Goal: Transaction & Acquisition: Purchase product/service

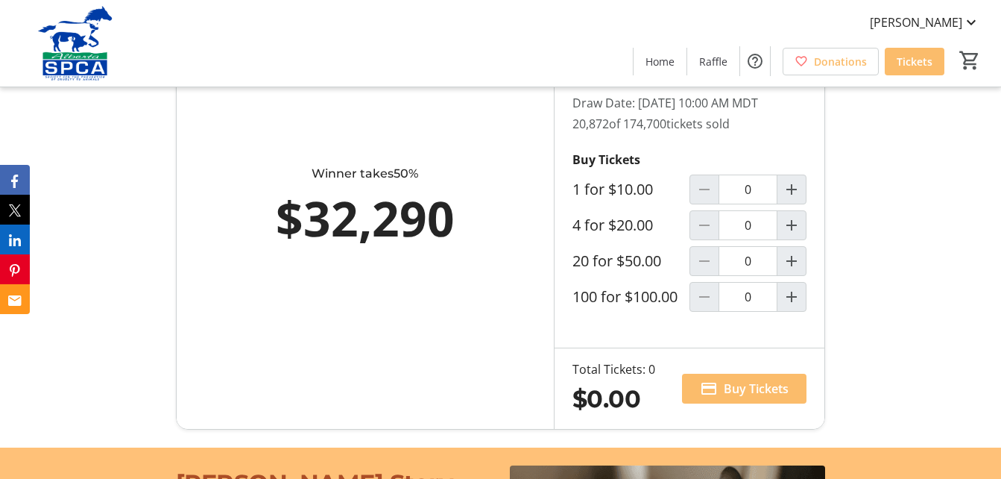
scroll to position [894, 0]
click at [795, 198] on mat-icon "Increment by one" at bounding box center [792, 189] width 18 height 18
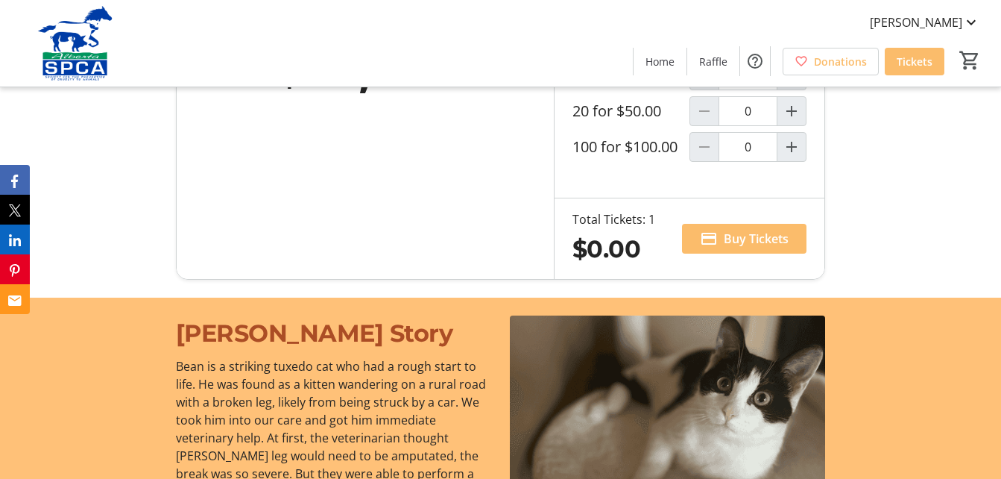
scroll to position [820, 0]
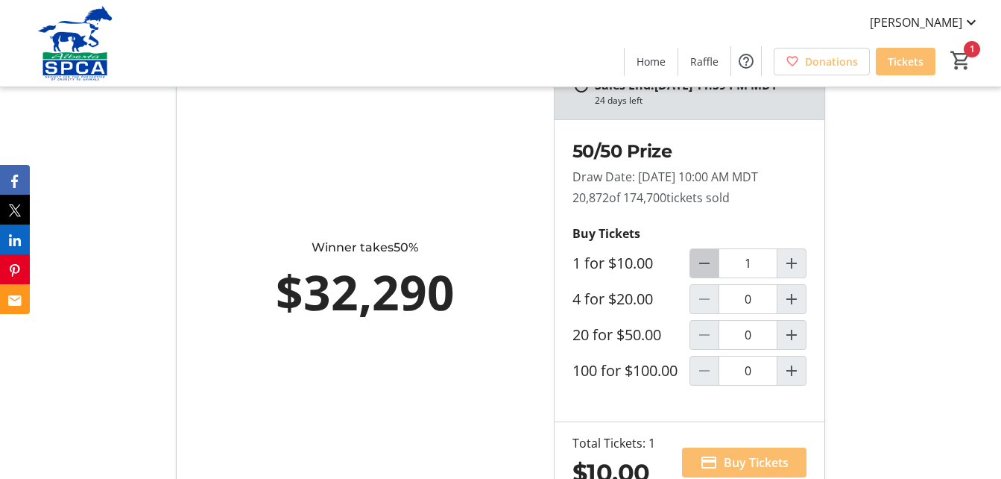
click at [703, 272] on mat-icon "Decrement by one" at bounding box center [704, 263] width 18 height 18
type input "0"
click at [793, 308] on mat-icon "Increment by one" at bounding box center [792, 299] width 18 height 18
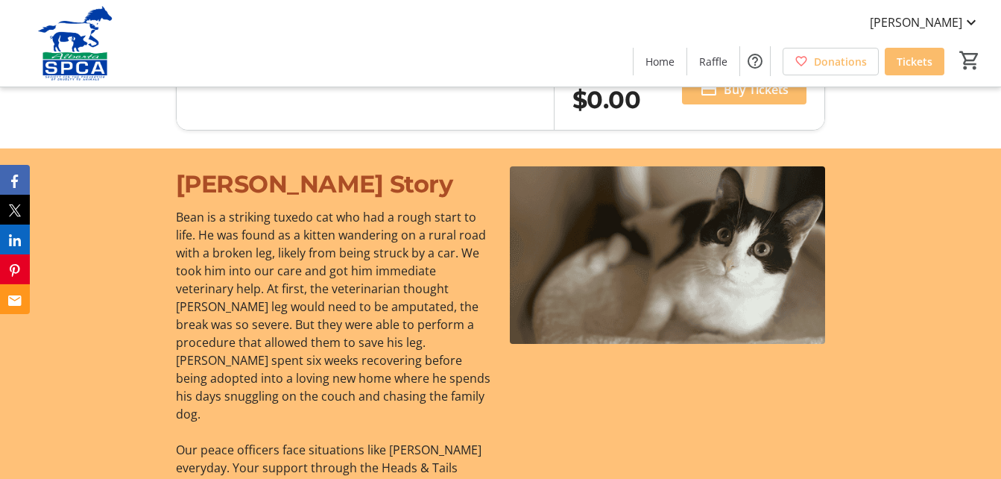
type input "1"
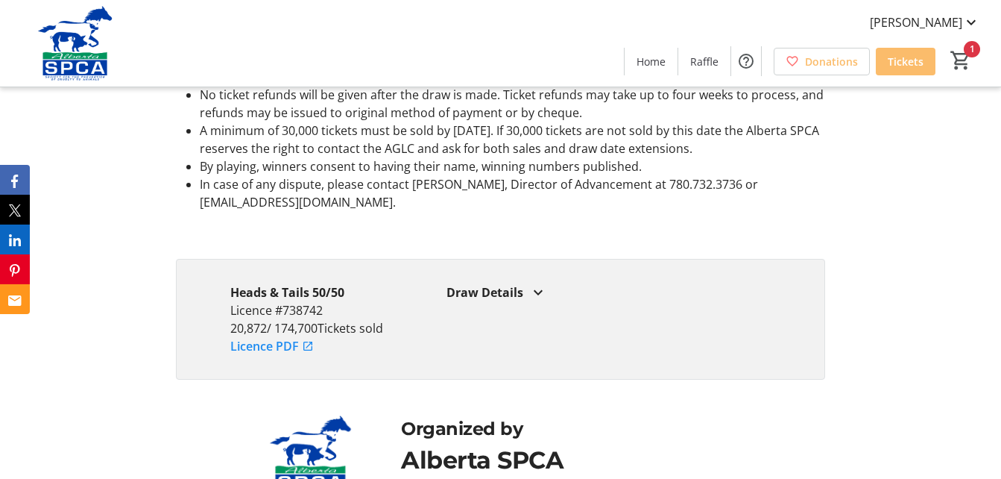
scroll to position [2732, 0]
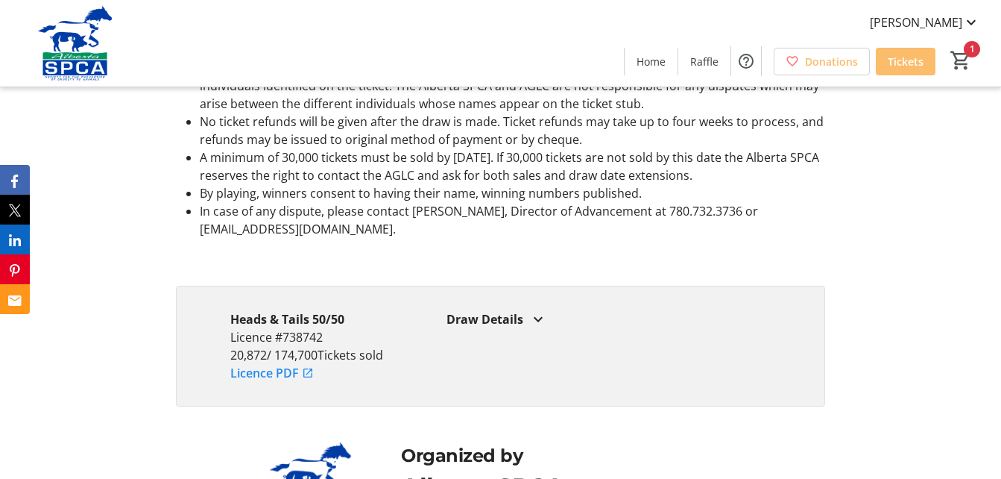
click at [534, 328] on mat-icon at bounding box center [538, 319] width 18 height 18
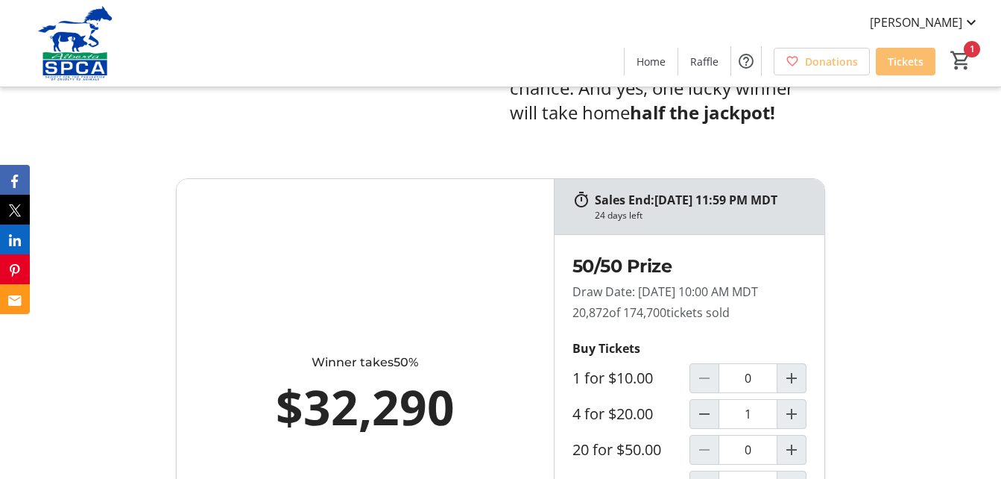
scroll to position [921, 0]
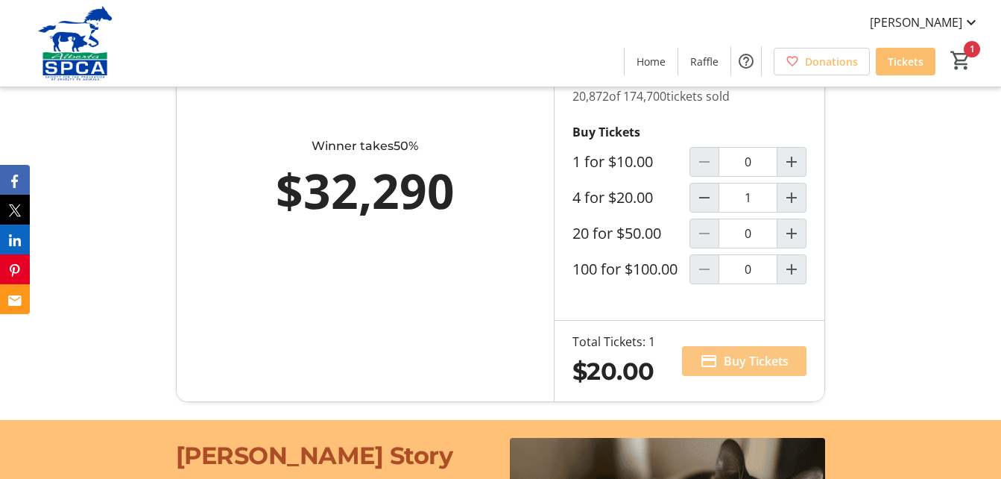
click at [762, 370] on span "Buy Tickets" at bounding box center [756, 361] width 65 height 18
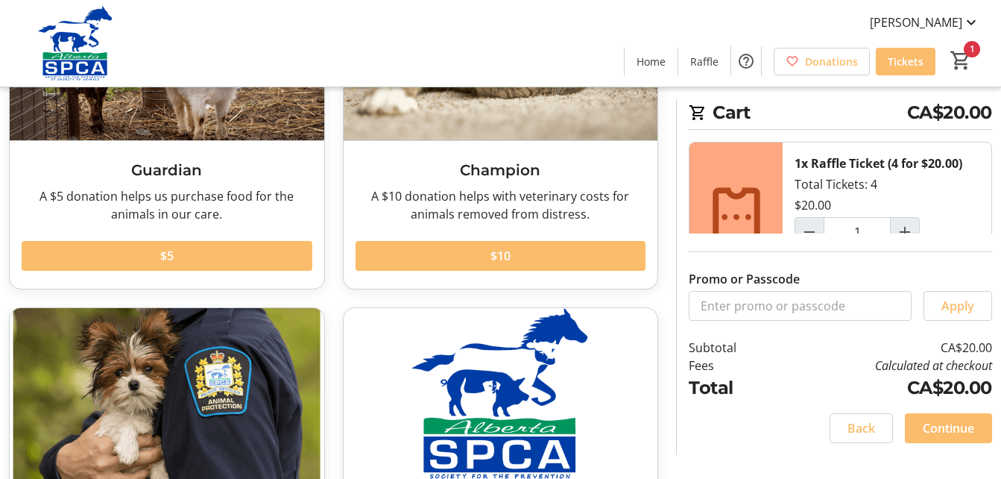
scroll to position [224, 0]
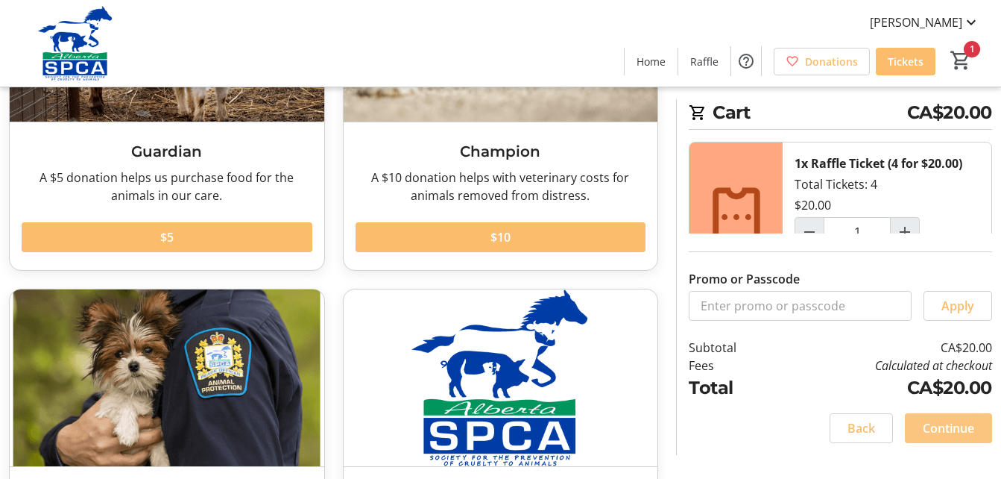
click at [958, 429] on span "Continue" at bounding box center [948, 428] width 51 height 18
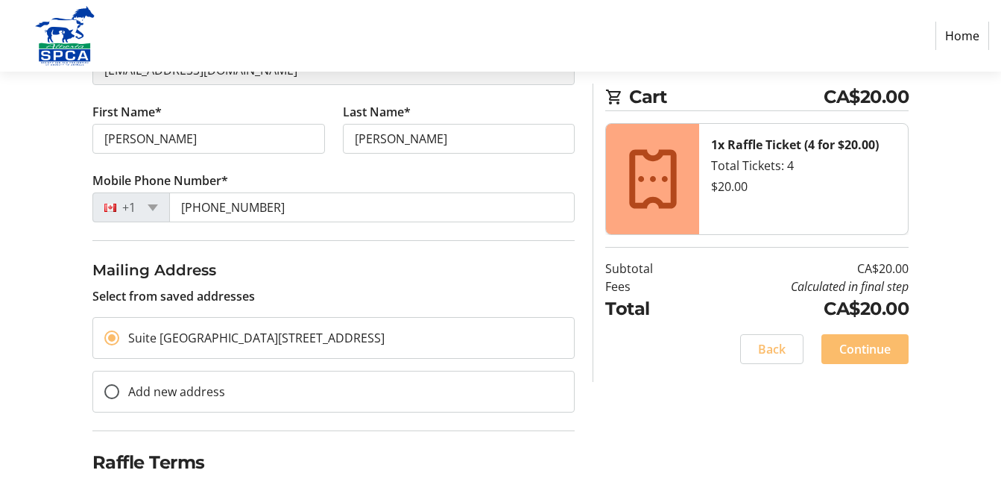
scroll to position [286, 0]
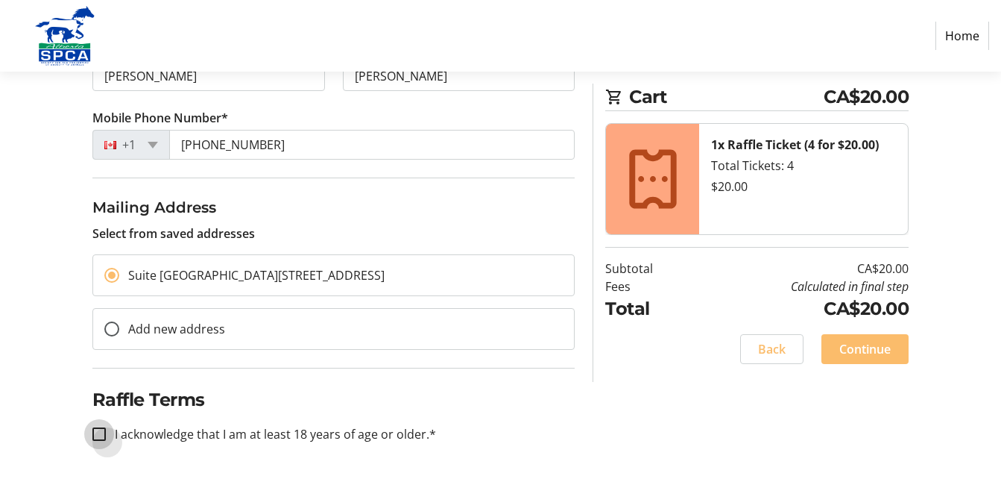
click at [99, 432] on input "I acknowledge that I am at least 18 years of age or older.*" at bounding box center [98, 433] width 13 height 13
checkbox input "true"
click at [868, 350] on span "Continue" at bounding box center [864, 349] width 51 height 18
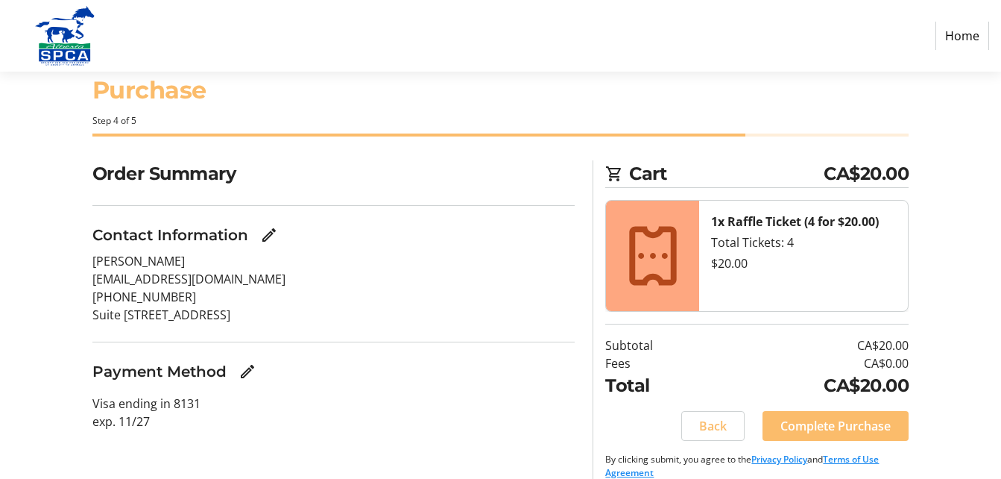
scroll to position [54, 0]
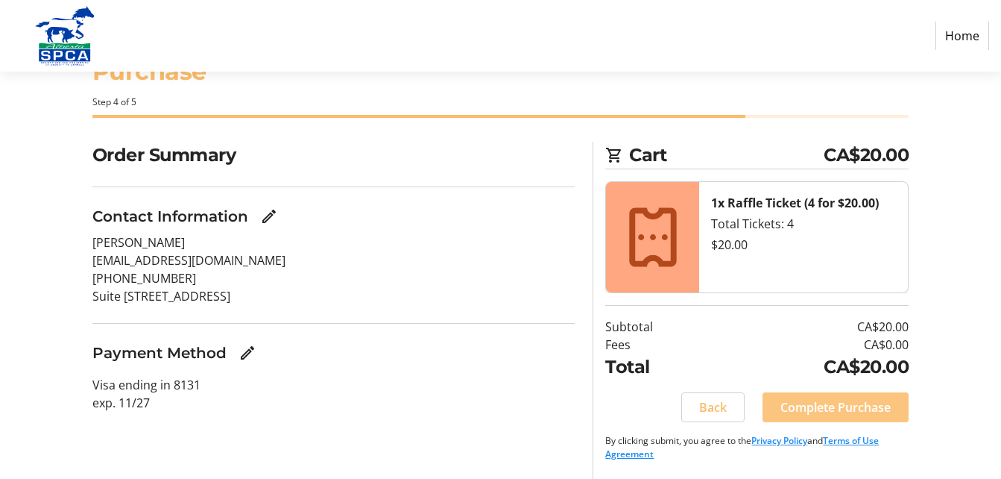
click at [850, 406] on span "Complete Purchase" at bounding box center [835, 407] width 110 height 18
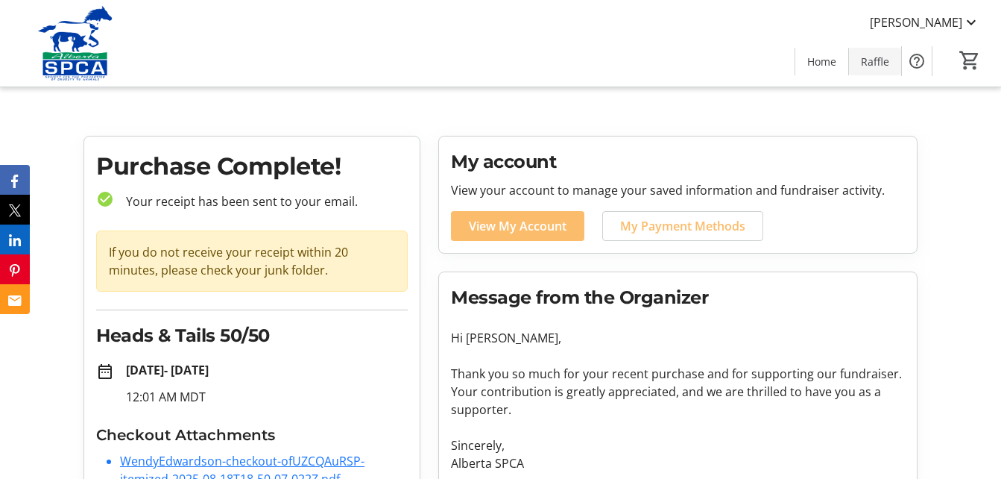
click at [881, 58] on span "Raffle" at bounding box center [875, 62] width 28 height 16
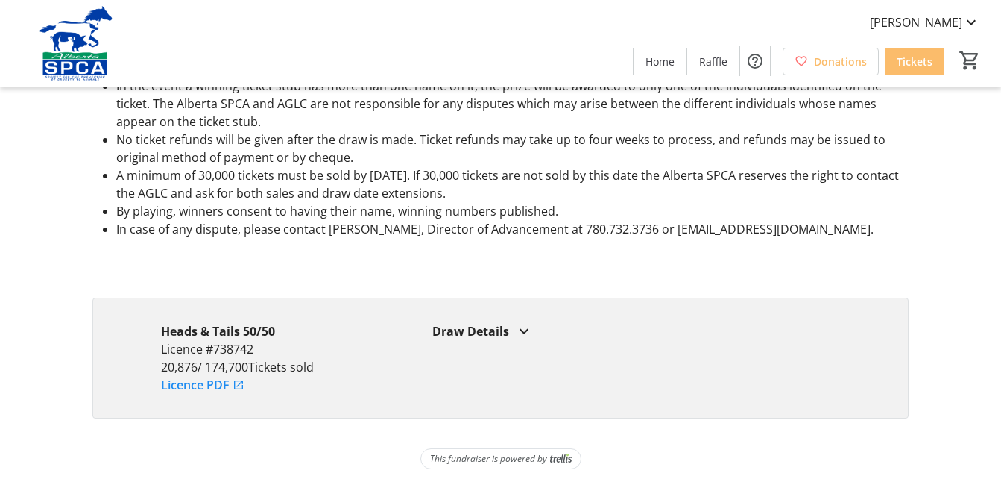
scroll to position [1386, 0]
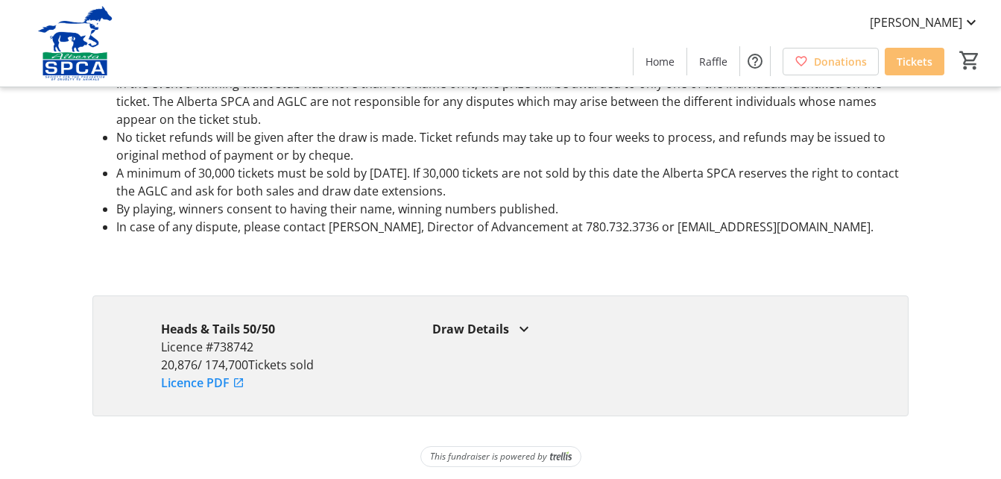
click at [502, 320] on div "Draw Details" at bounding box center [636, 329] width 408 height 18
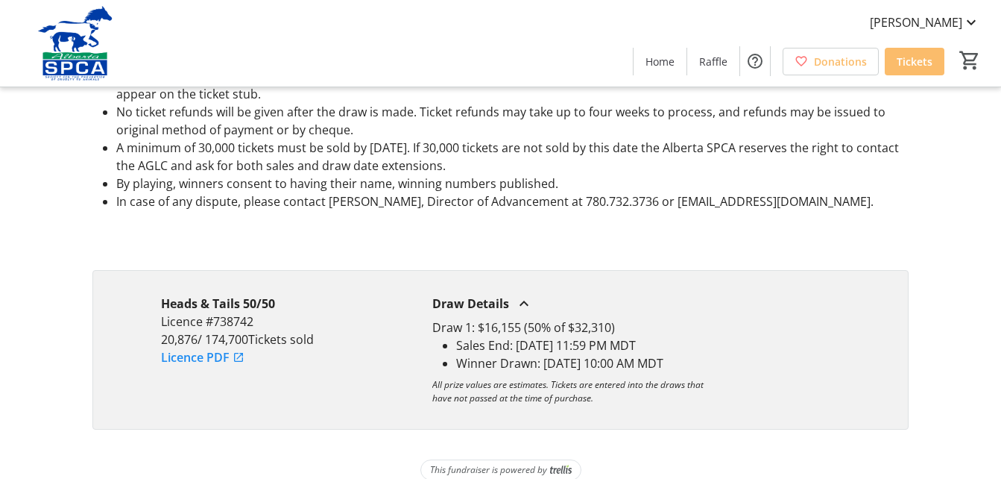
scroll to position [1424, 0]
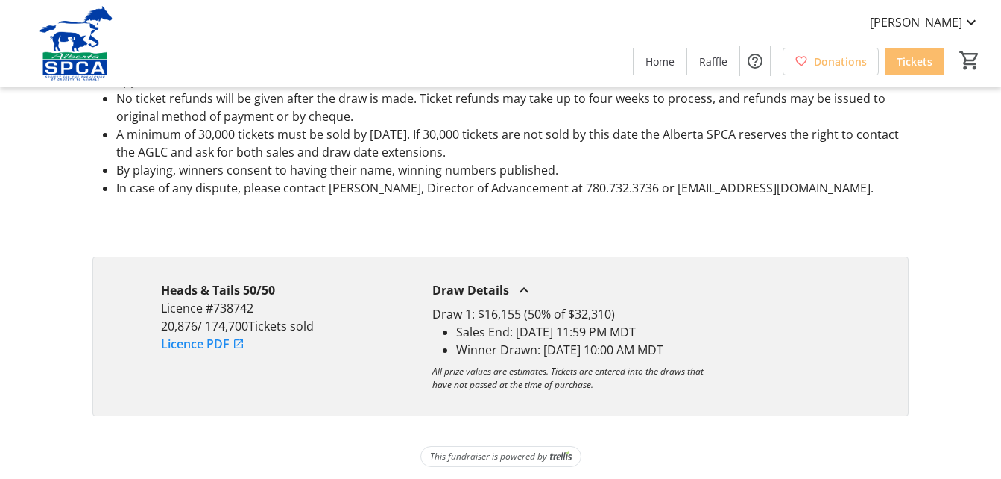
drag, startPoint x: 408, startPoint y: 258, endPoint x: 690, endPoint y: 369, distance: 303.5
click at [690, 369] on div "Heads & Tails 50/50 Licence #738742 20,876 / 174,700 Tickets sold Licence PDF D…" at bounding box center [500, 336] width 816 height 160
drag, startPoint x: 418, startPoint y: 273, endPoint x: 723, endPoint y: 364, distance: 318.1
click at [723, 364] on div "Heads & Tails 50/50 Licence #738742 20,876 / 174,700 Tickets sold Licence PDF D…" at bounding box center [500, 336] width 816 height 160
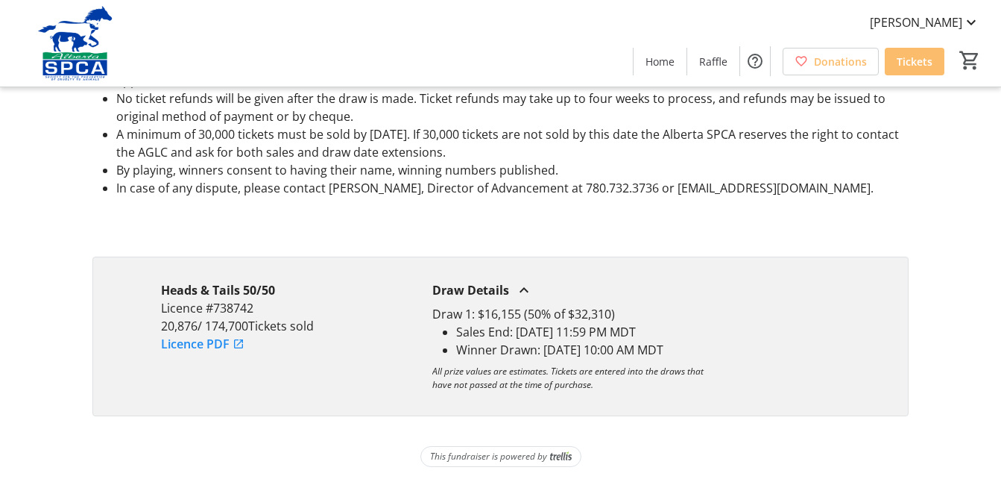
click at [775, 323] on li "Sales End: [DATE] 11:59 PM MDT" at bounding box center [648, 332] width 384 height 18
drag, startPoint x: 432, startPoint y: 295, endPoint x: 731, endPoint y: 329, distance: 300.8
click at [731, 329] on div "Draw 1: $16,155 (50% of $32,310) Sales End: [DATE] 11:59 PM MDT Winner Drawn: […" at bounding box center [636, 332] width 408 height 54
copy div "Draw 1: $16,155 (50% of $32,310) Sales End: [DATE] 11:59 PM MDT Winner Drawn: […"
drag, startPoint x: 155, startPoint y: 269, endPoint x: 735, endPoint y: 324, distance: 582.5
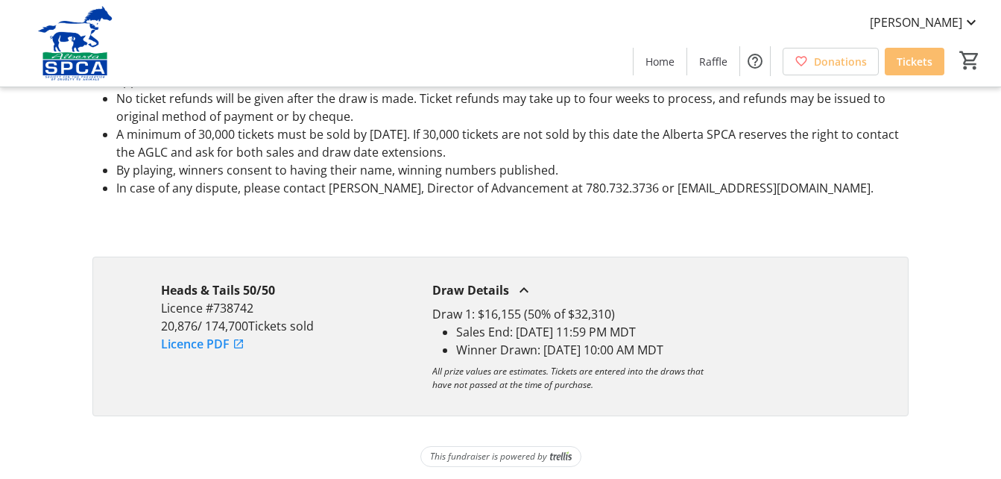
click at [735, 324] on div "Heads & Tails 50/50 Licence #738742 20,876 / 174,700 Tickets sold Licence PDF D…" at bounding box center [500, 336] width 816 height 160
copy div "Heads & Tails 50/50 Licence #738742 20,876 / 174,700 Tickets sold Licence PDF D…"
